Goal: Transaction & Acquisition: Purchase product/service

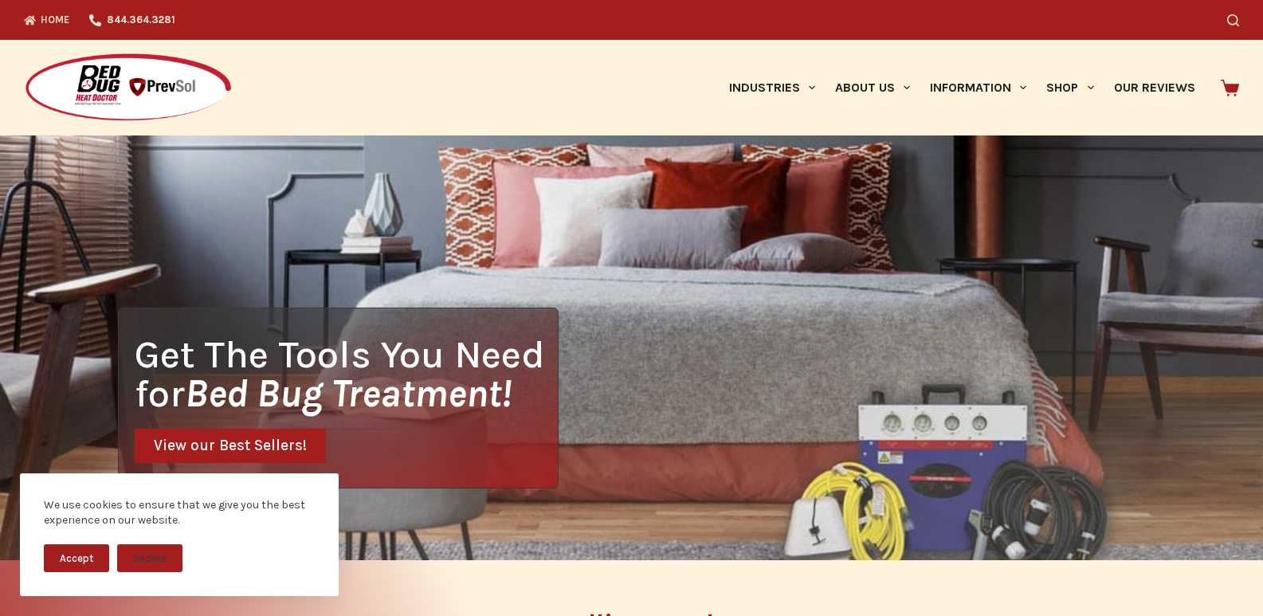
click at [65, 82] on img at bounding box center [128, 88] width 209 height 71
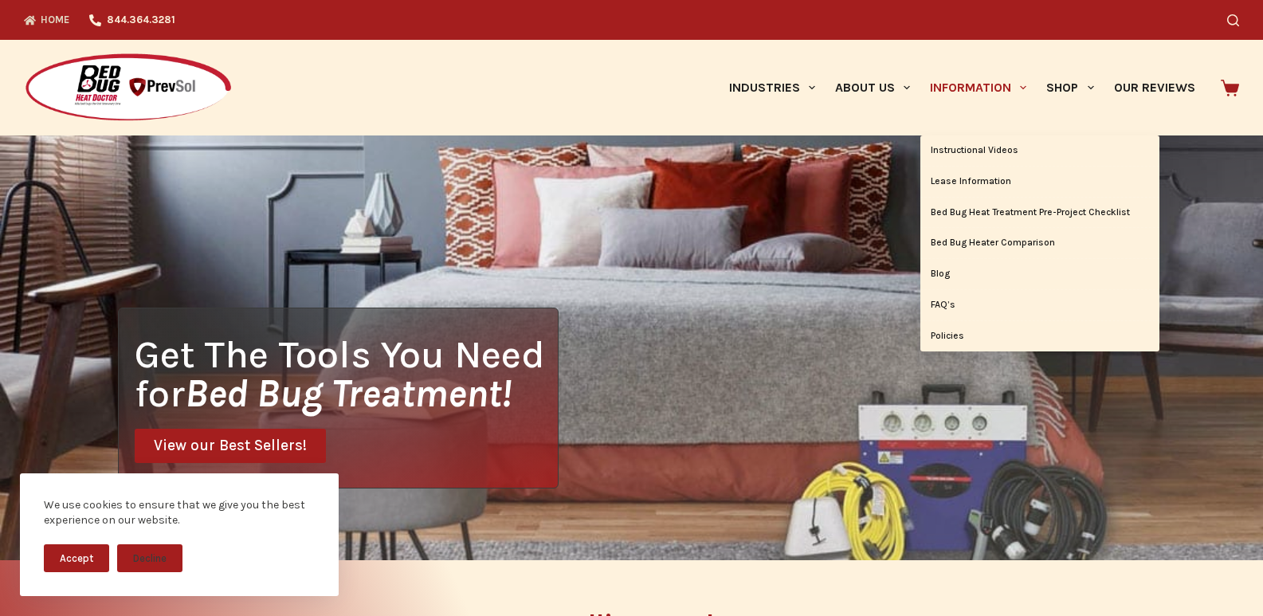
click at [982, 95] on link "Information" at bounding box center [978, 88] width 116 height 96
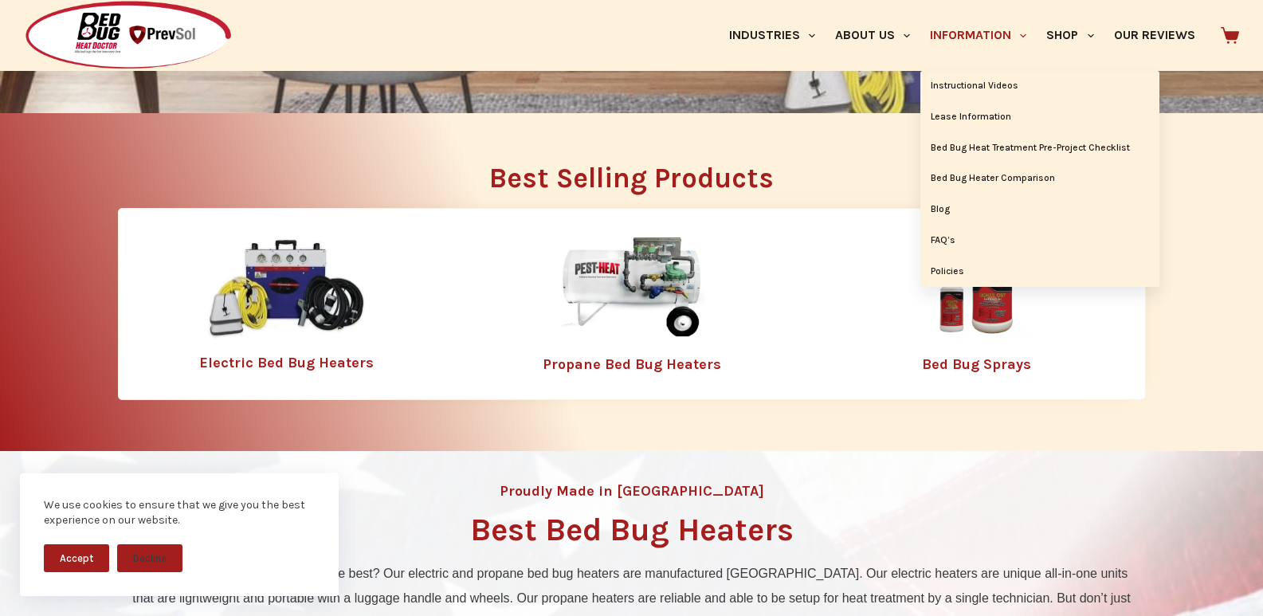
scroll to position [498, 0]
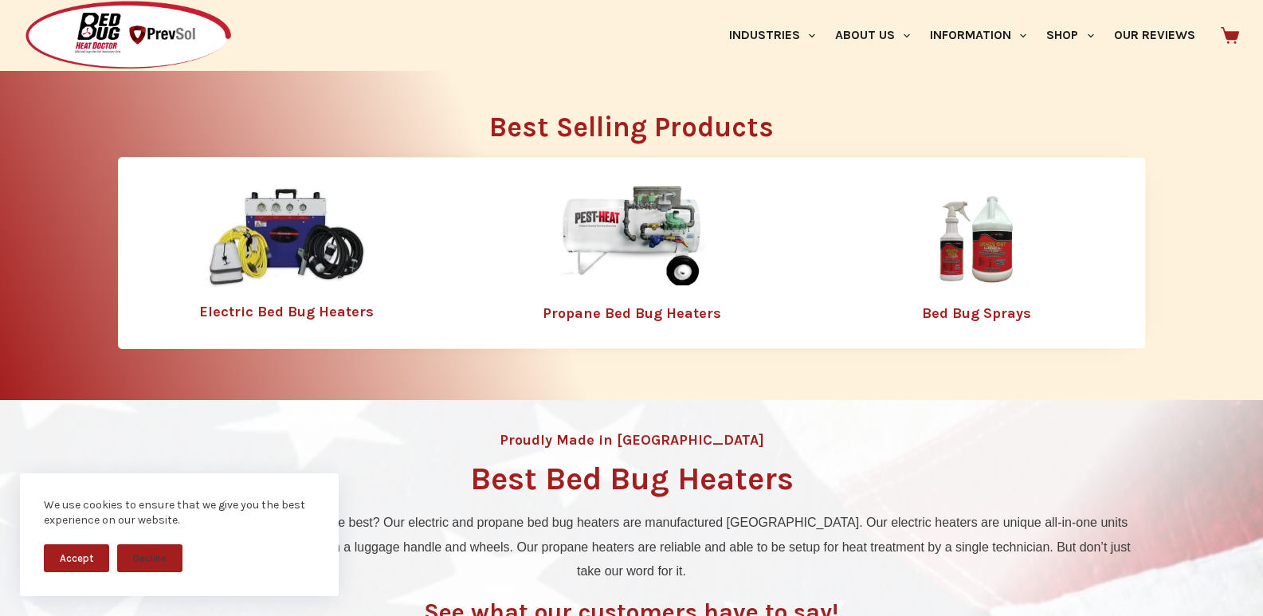
click at [983, 309] on link "Bed Bug Sprays" at bounding box center [976, 313] width 109 height 18
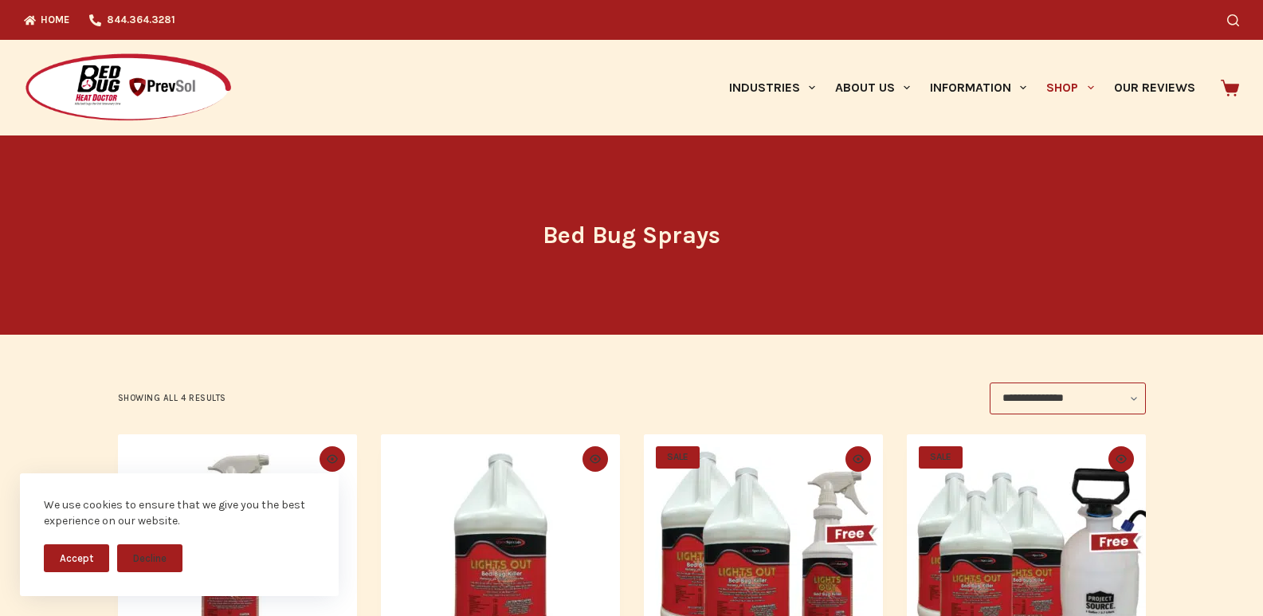
click at [45, 77] on img at bounding box center [128, 88] width 209 height 71
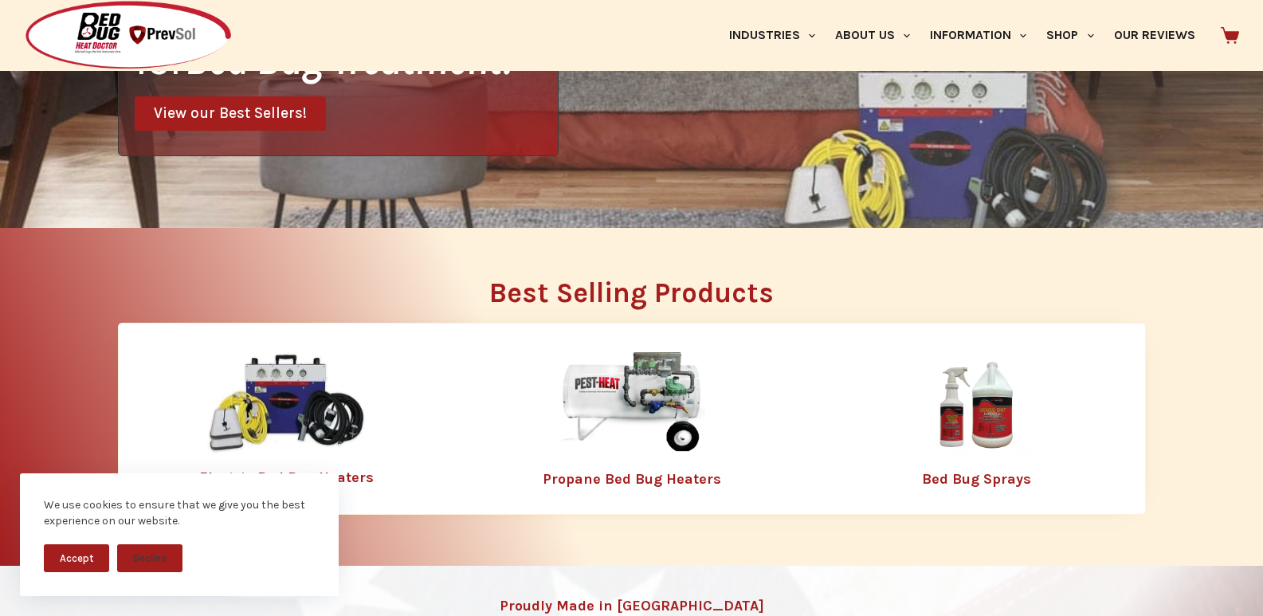
scroll to position [432, 0]
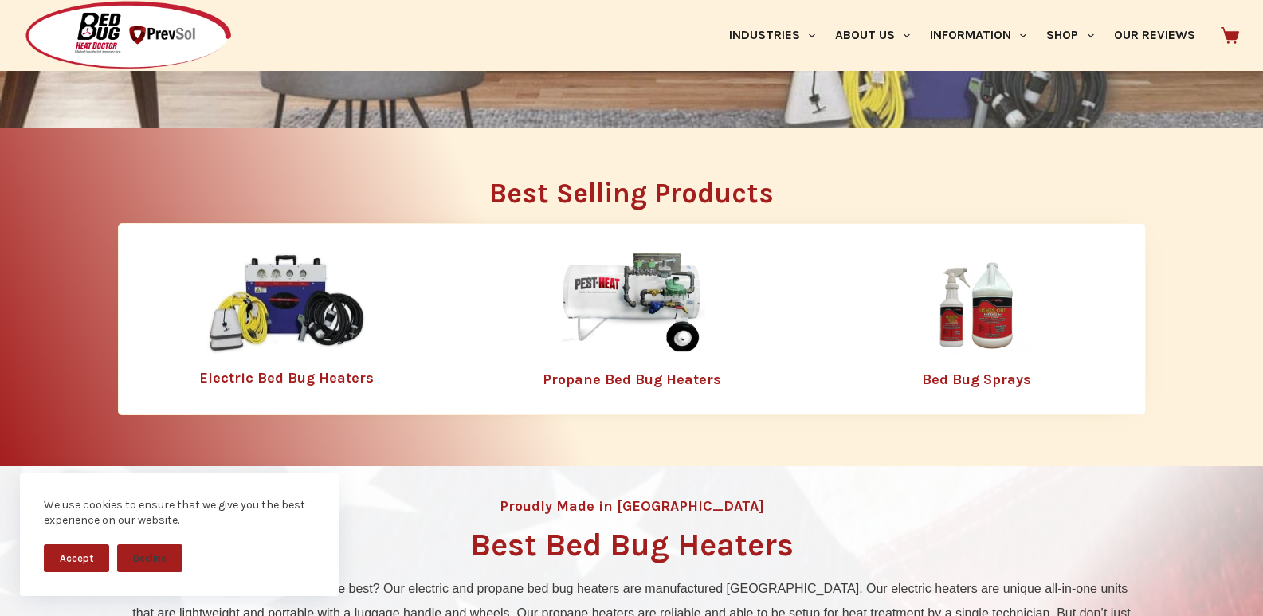
click at [974, 326] on img at bounding box center [975, 305] width 207 height 104
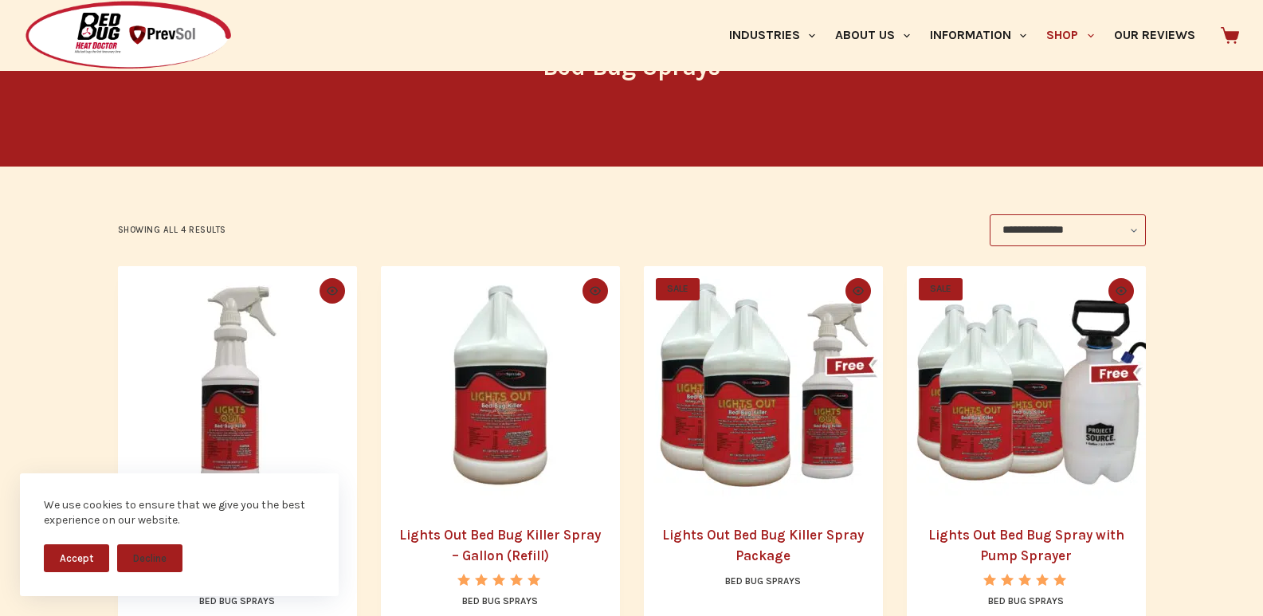
scroll to position [299, 0]
